Goal: Transaction & Acquisition: Purchase product/service

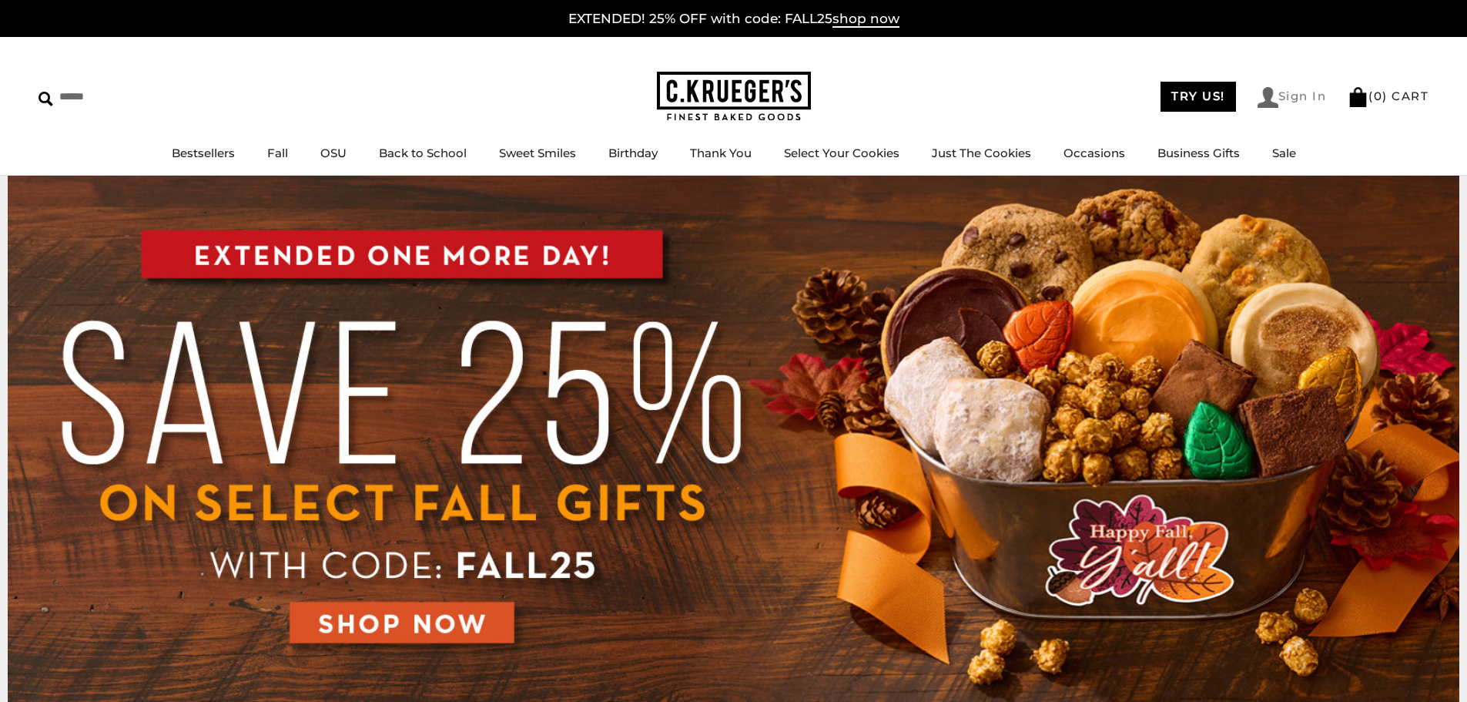
click at [565, 95] on link "Sign In" at bounding box center [1292, 97] width 69 height 21
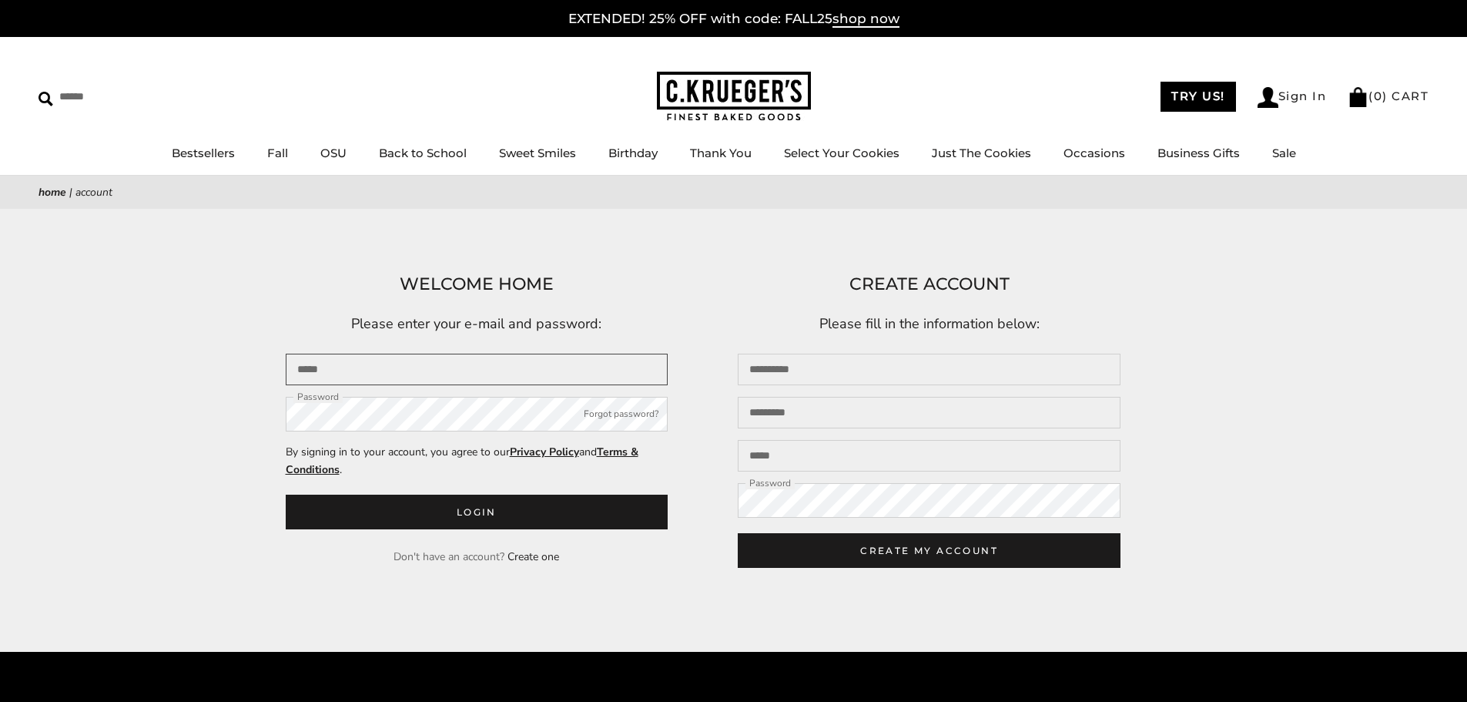
click at [577, 370] on input "Email" at bounding box center [477, 369] width 383 height 32
click at [400, 383] on input "Email" at bounding box center [477, 369] width 383 height 32
type input "**********"
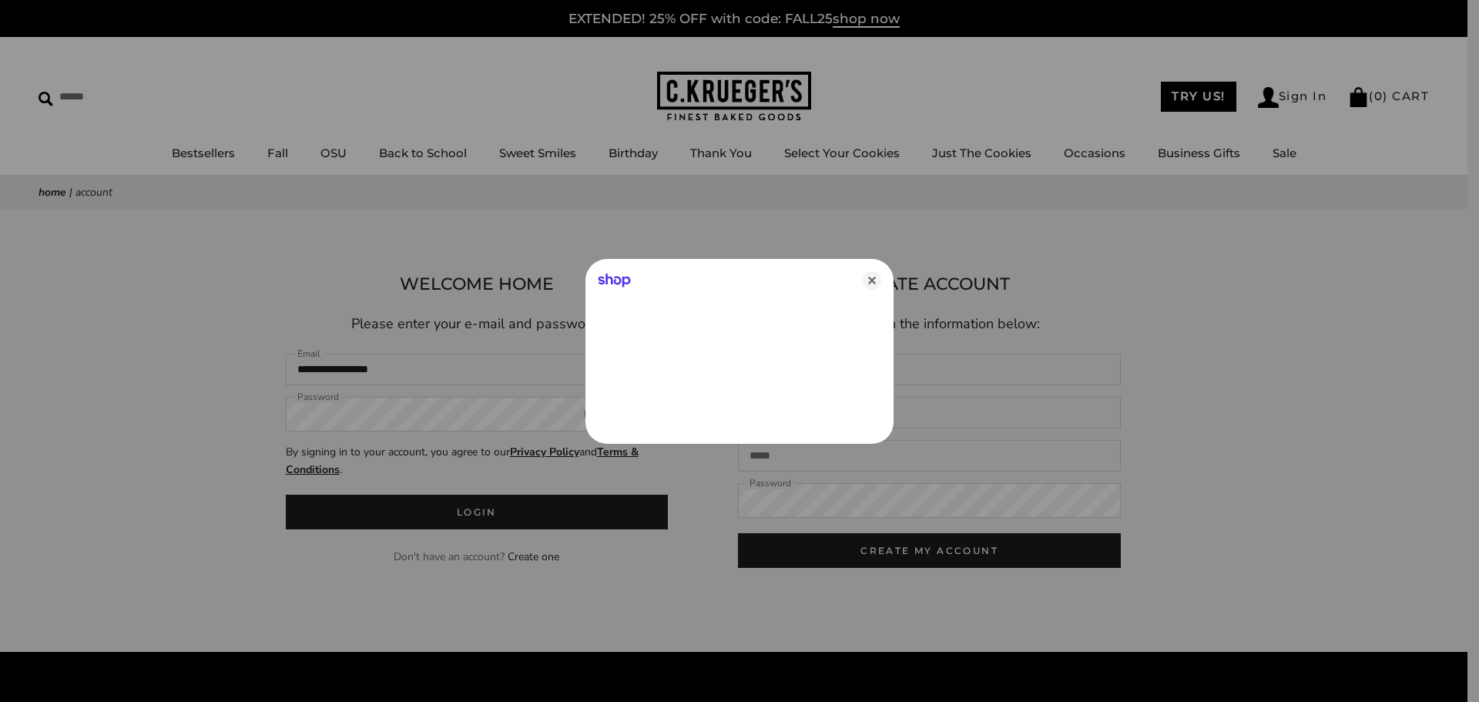
click at [359, 419] on div at bounding box center [739, 351] width 1479 height 702
click at [871, 277] on icon "Close" at bounding box center [871, 280] width 18 height 18
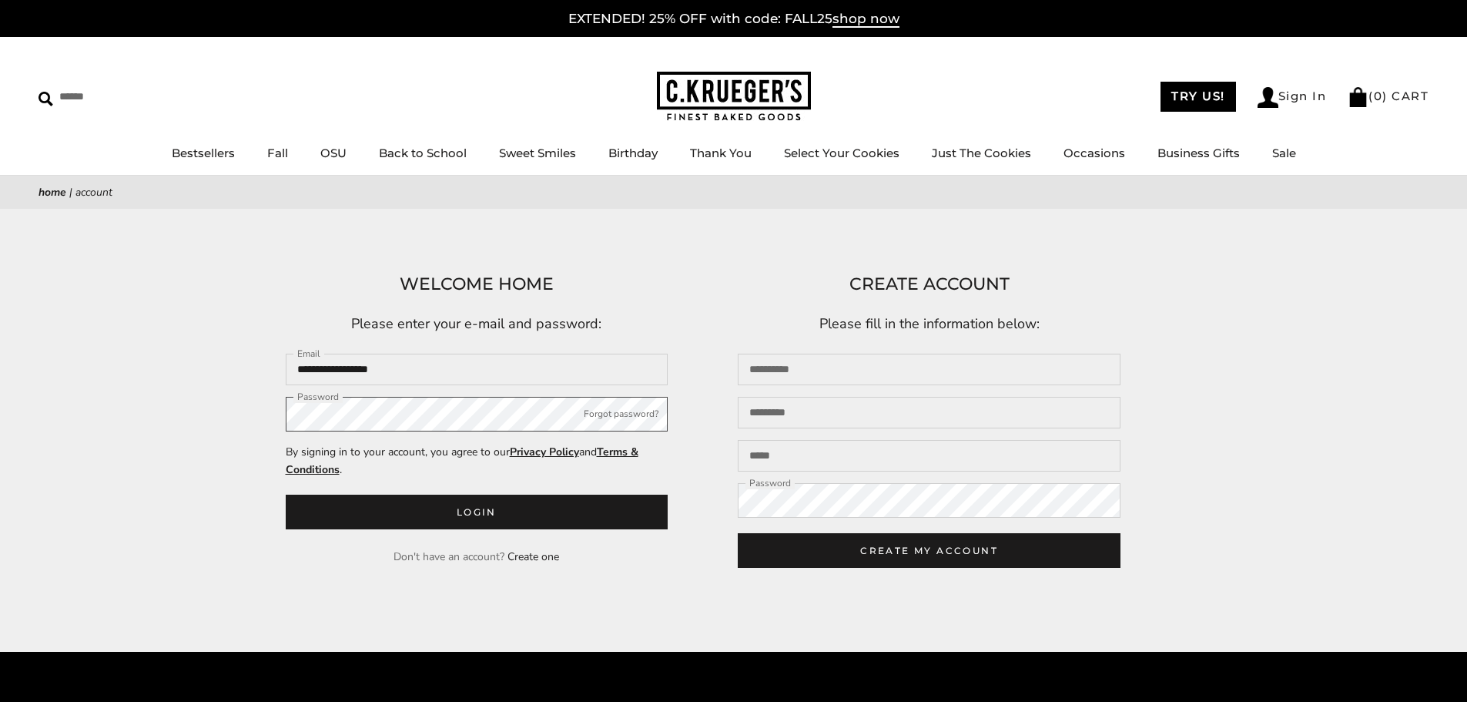
click at [286, 494] on button "Login" at bounding box center [477, 511] width 383 height 35
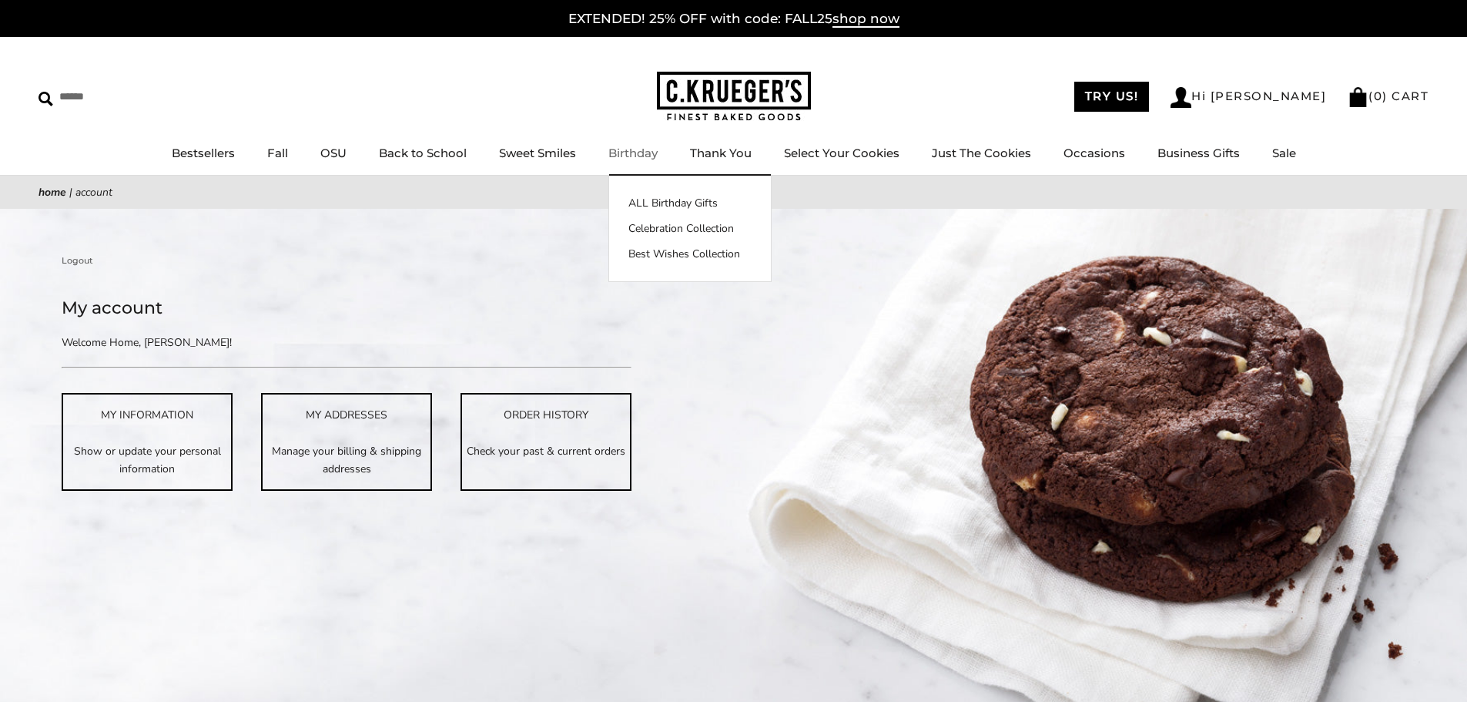
click at [623, 155] on link "Birthday" at bounding box center [632, 153] width 49 height 15
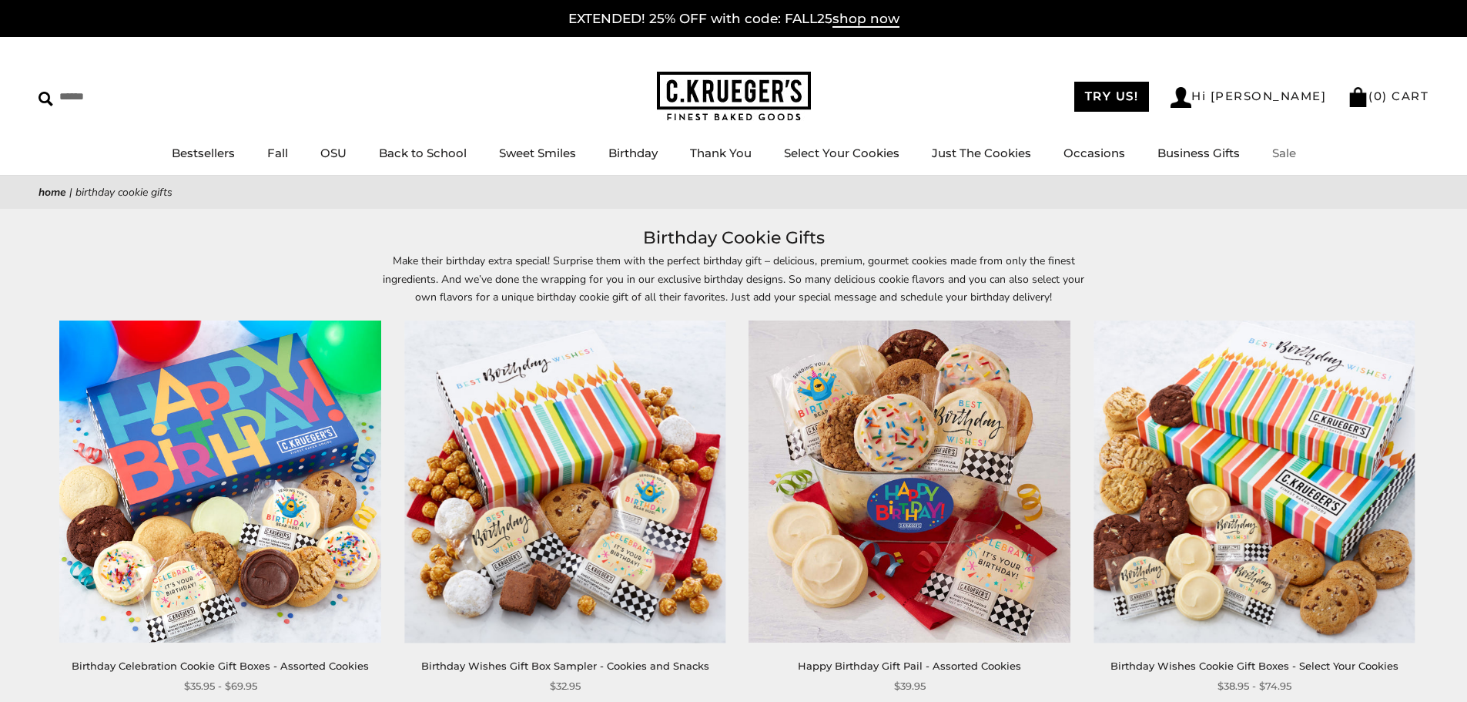
click at [1282, 156] on link "Sale" at bounding box center [1284, 153] width 24 height 15
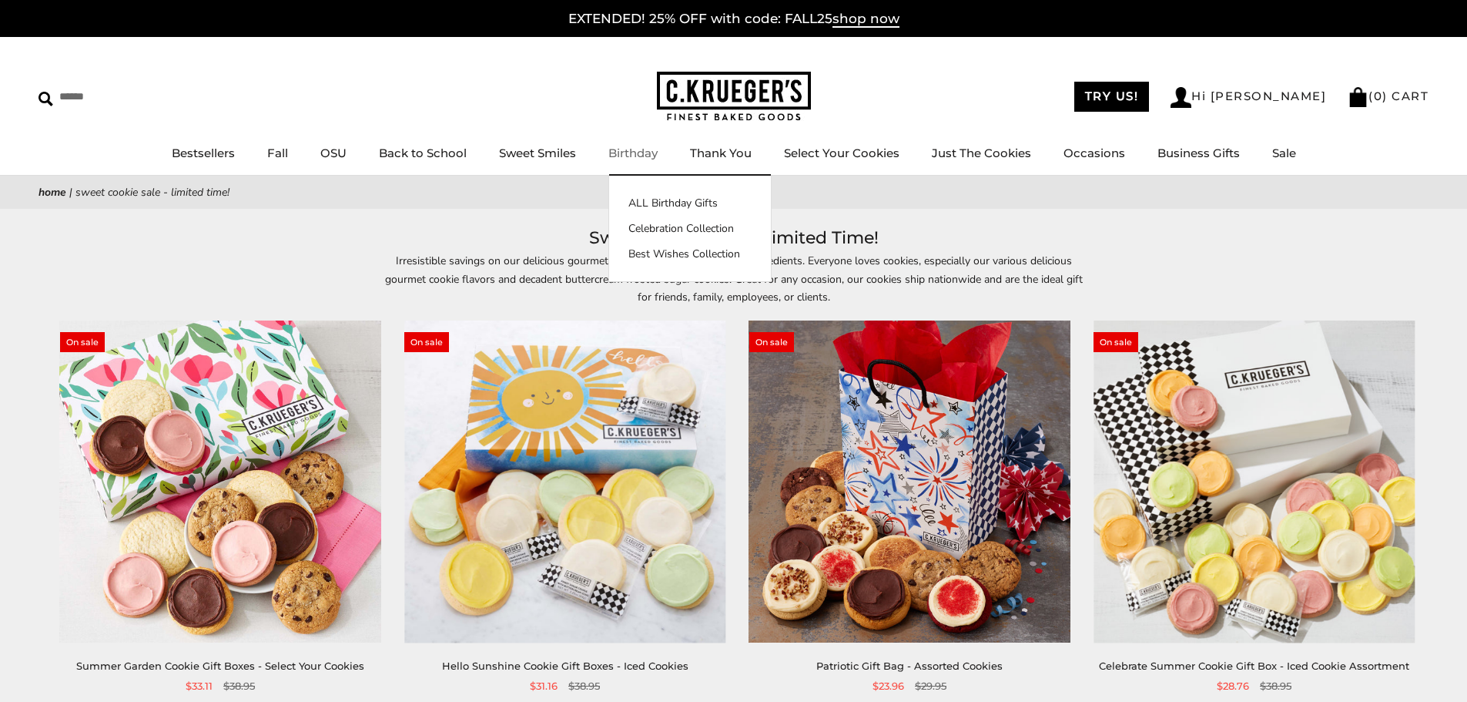
click at [645, 156] on link "Birthday" at bounding box center [632, 153] width 49 height 15
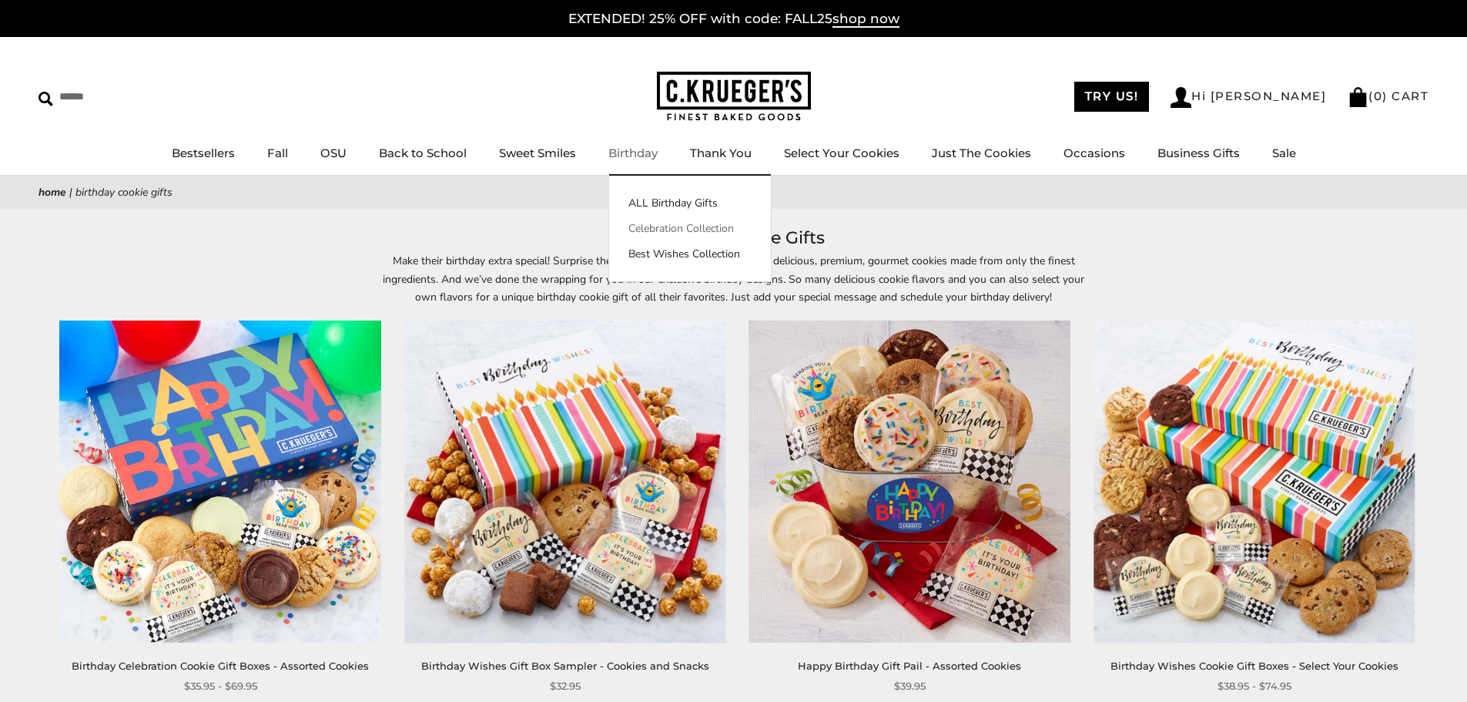
click at [664, 228] on link "Celebration Collection" at bounding box center [690, 228] width 162 height 16
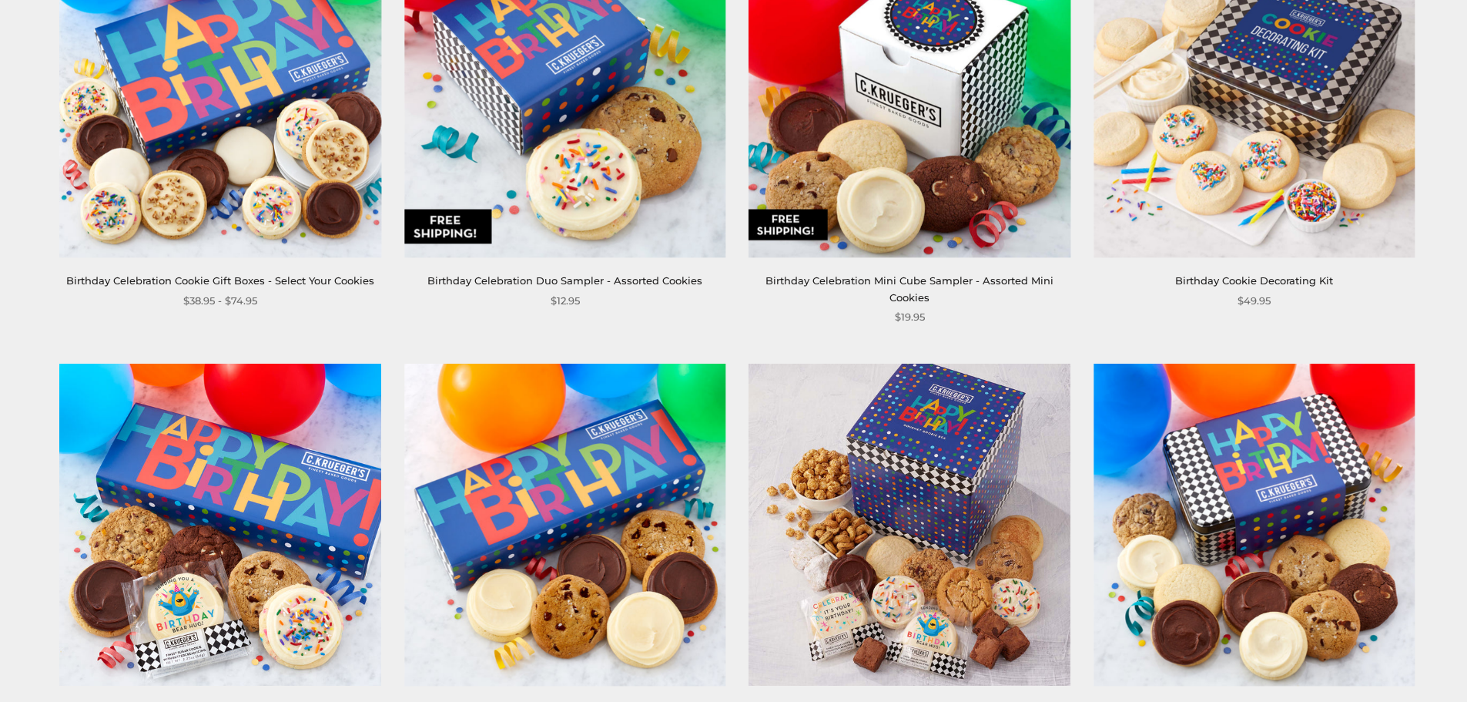
scroll to position [770, 0]
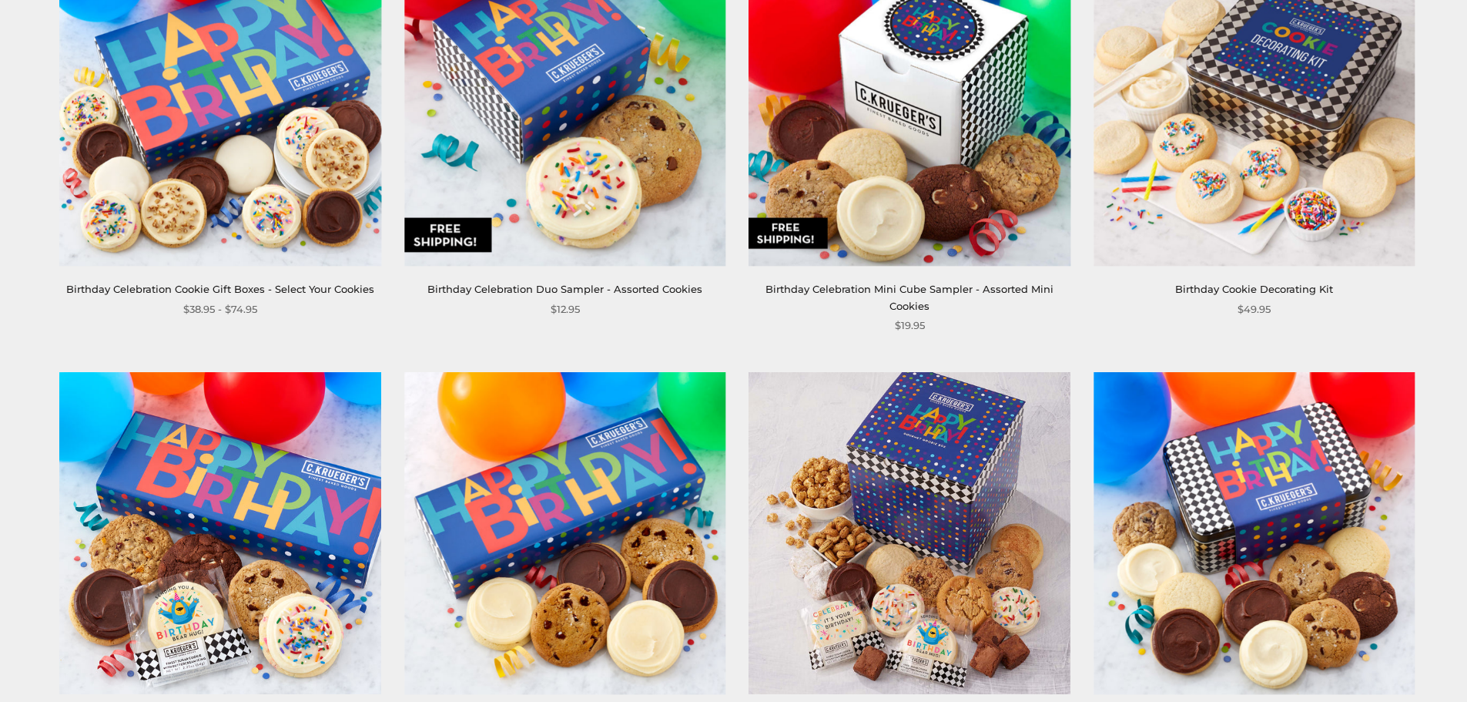
click at [979, 173] on img at bounding box center [909, 105] width 321 height 321
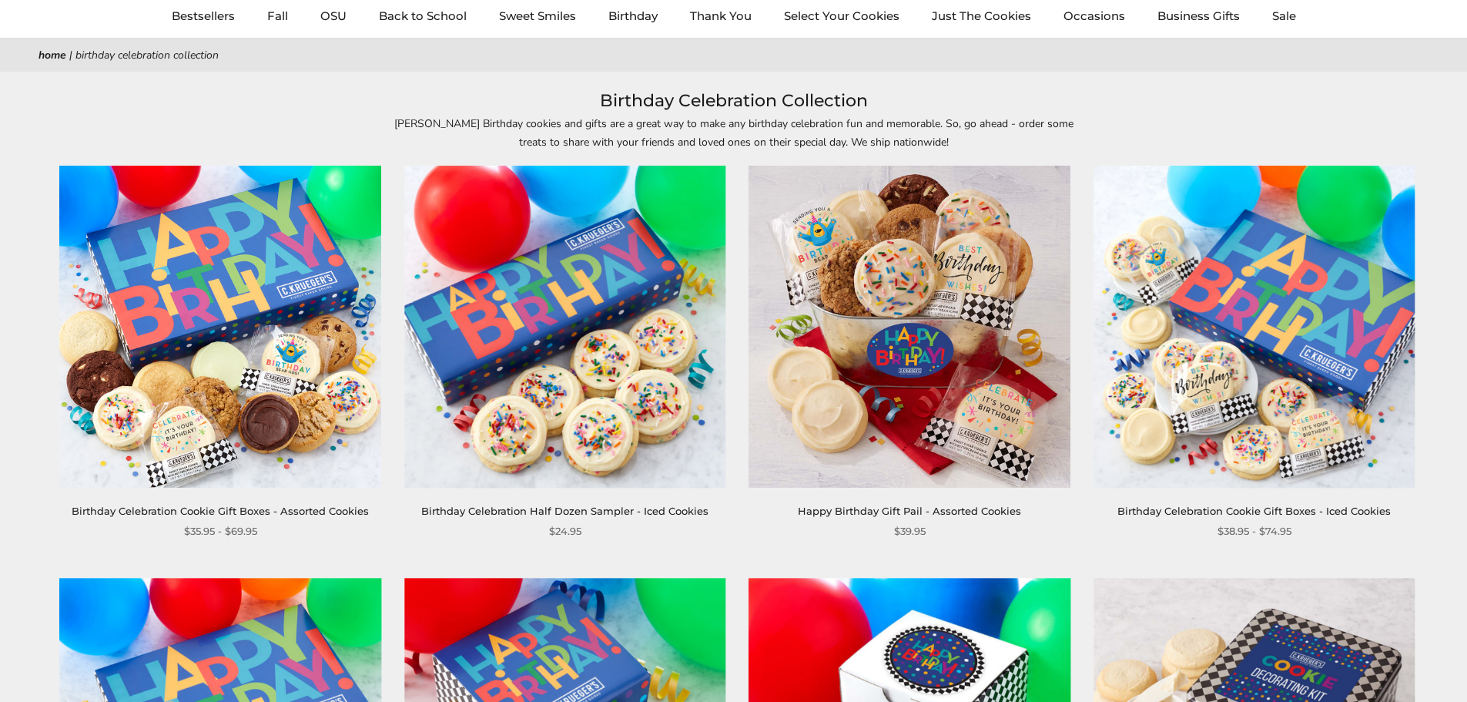
scroll to position [0, 0]
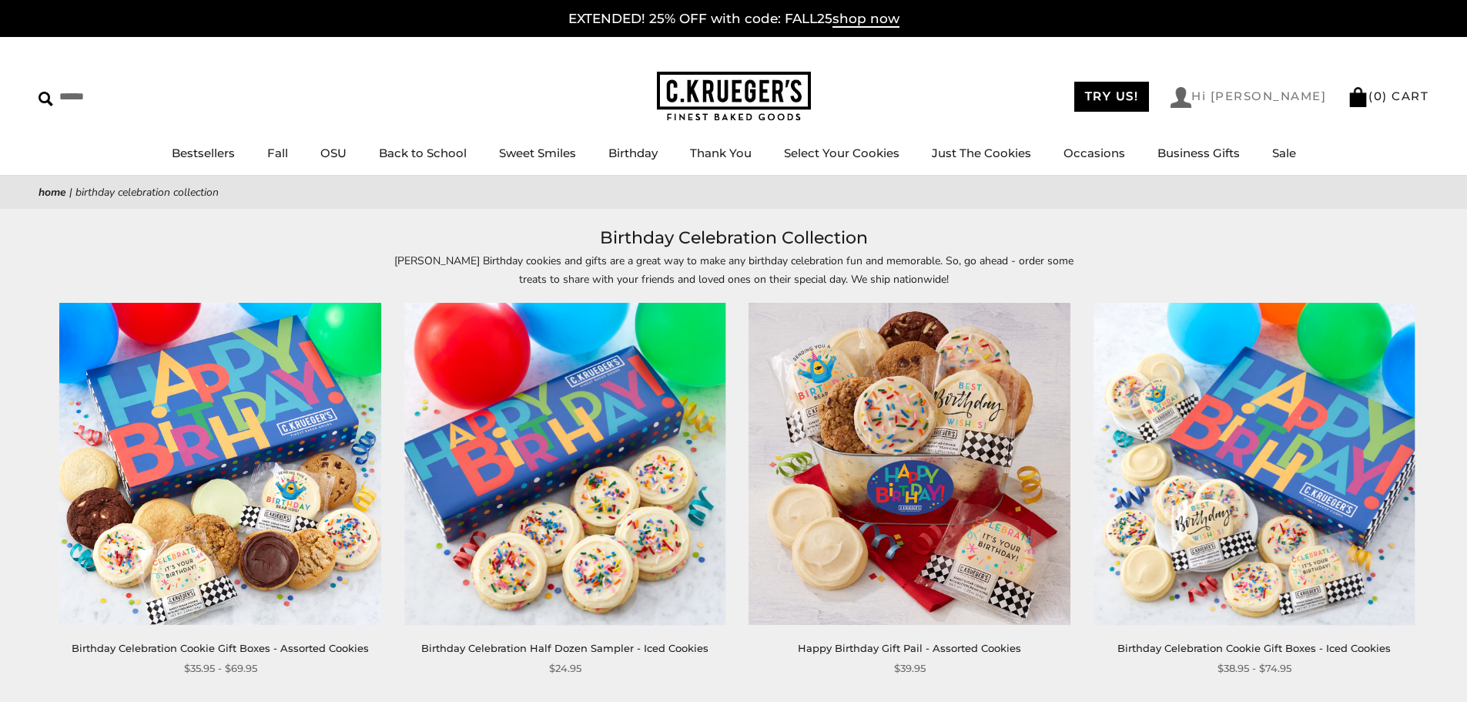
click at [1264, 103] on link "Hi [PERSON_NAME]" at bounding box center [1248, 97] width 156 height 21
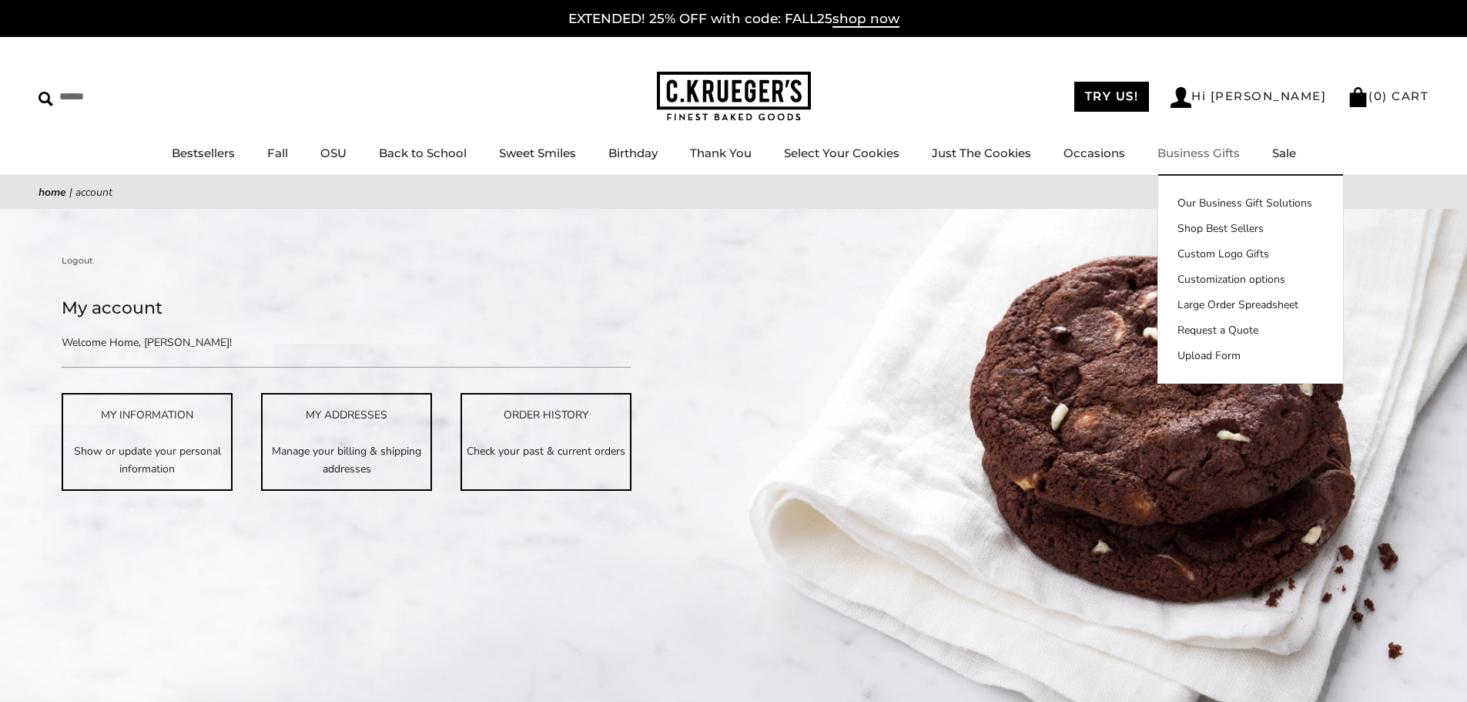
click at [1396, 155] on ul "Bestsellers Fall NEW! Cozy Autumn Fall Celebration Watercolor Pumpkin Fall Plai…" at bounding box center [733, 160] width 1467 height 35
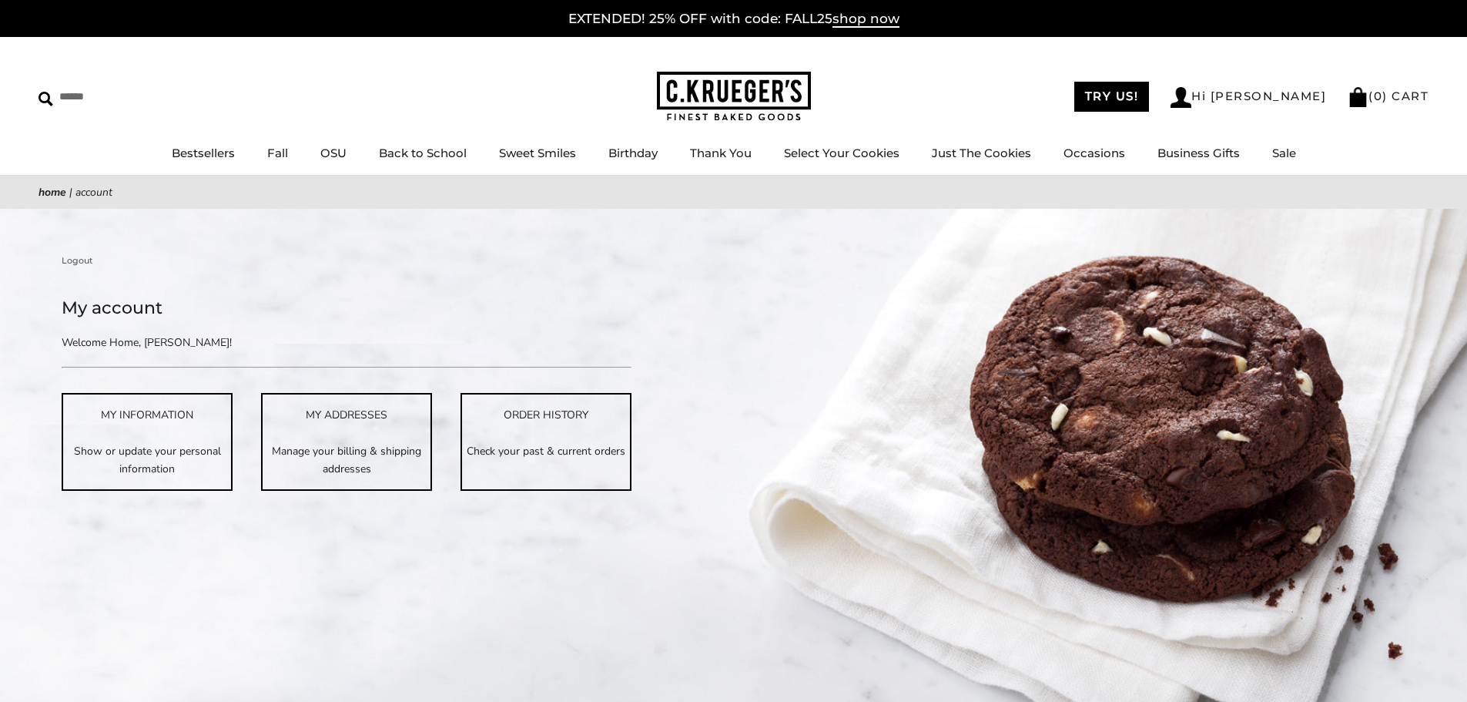
click at [55, 193] on link "Home" at bounding box center [53, 192] width 28 height 15
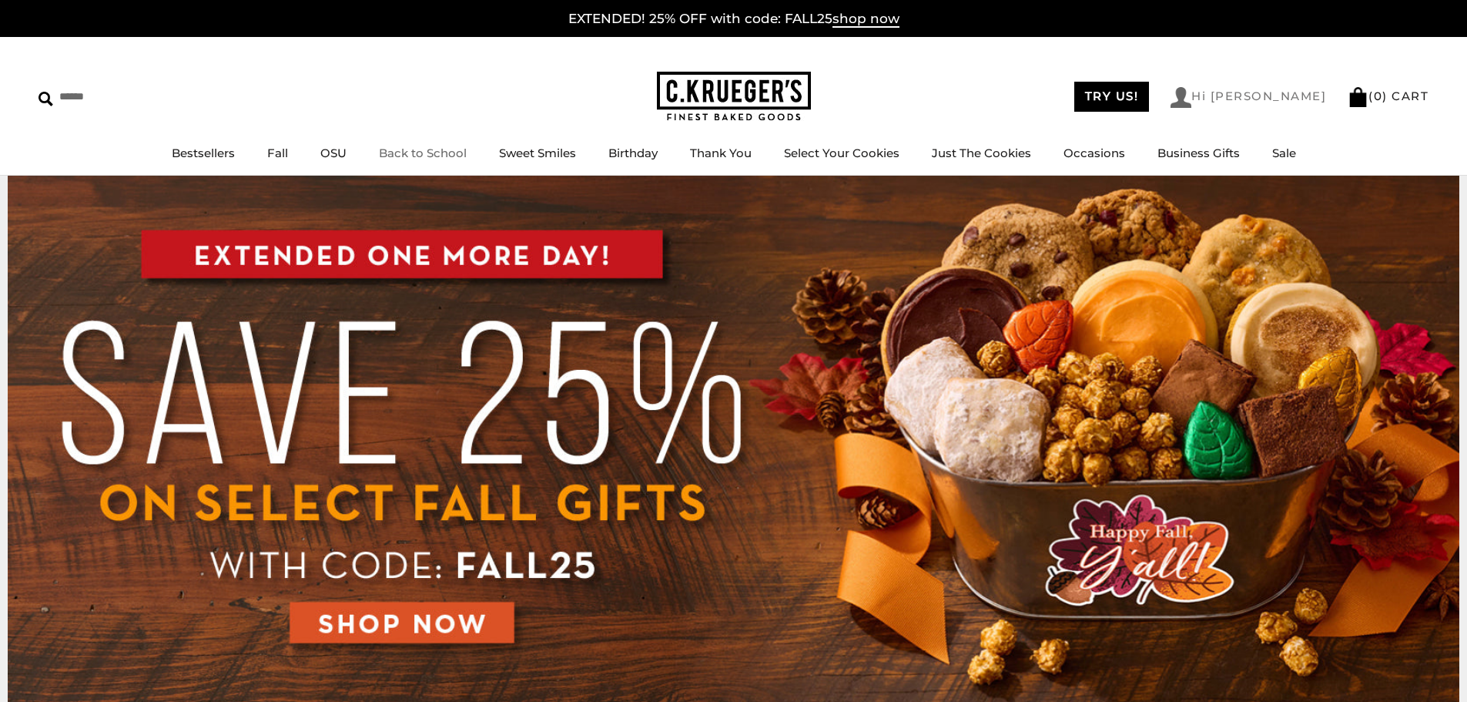
click at [1264, 100] on link "Hi [PERSON_NAME]" at bounding box center [1248, 97] width 156 height 21
